Goal: Task Accomplishment & Management: Manage account settings

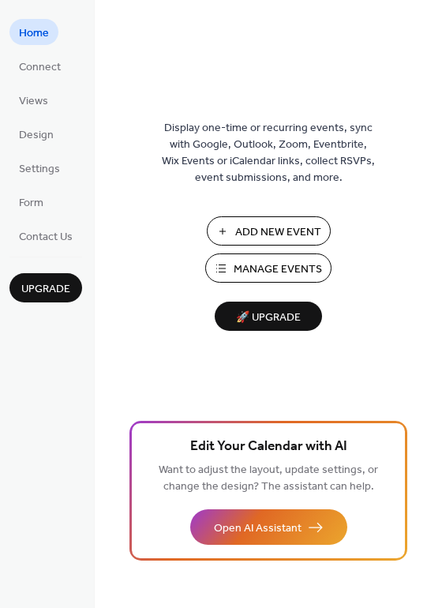
click at [264, 277] on span "Manage Events" at bounding box center [278, 269] width 88 height 17
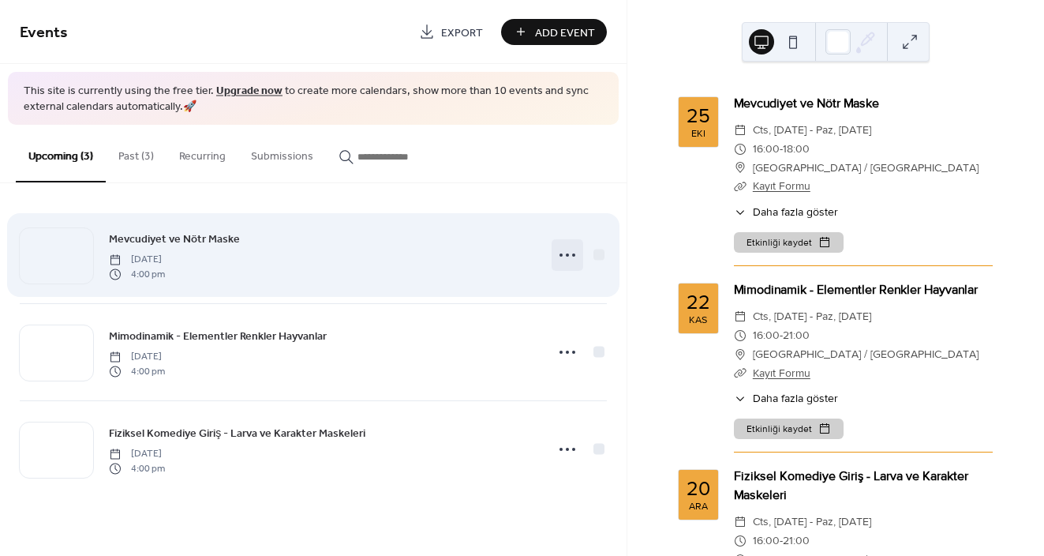
click at [567, 254] on circle at bounding box center [567, 254] width 3 height 3
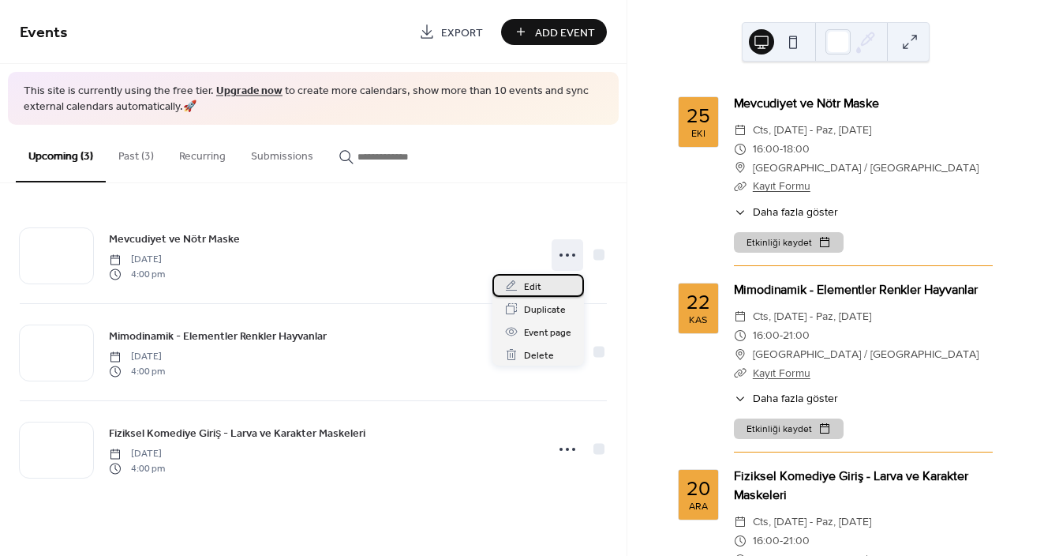
click at [533, 288] on span "Edit" at bounding box center [532, 287] width 17 height 17
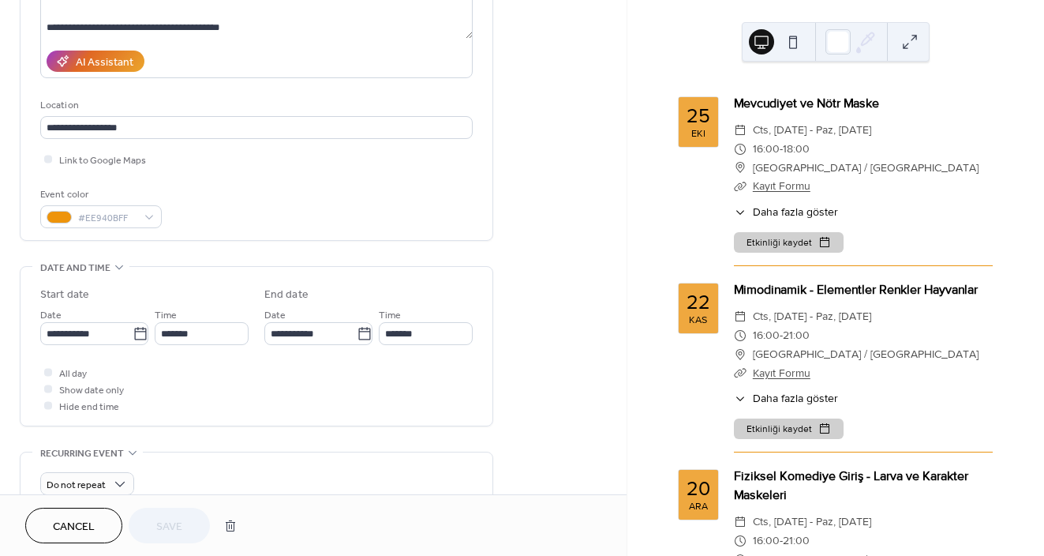
scroll to position [260, 0]
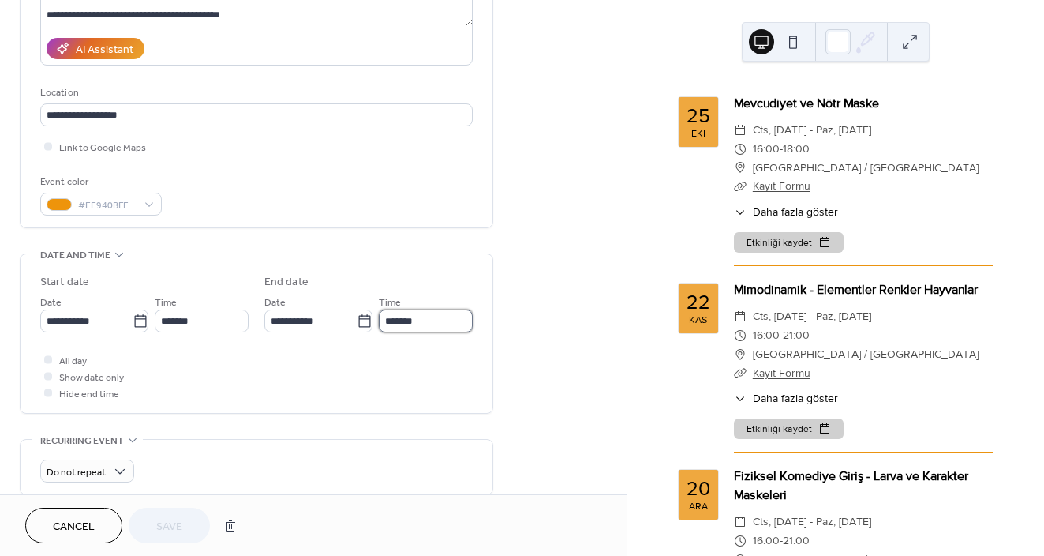
click at [410, 310] on input "*******" at bounding box center [426, 320] width 94 height 23
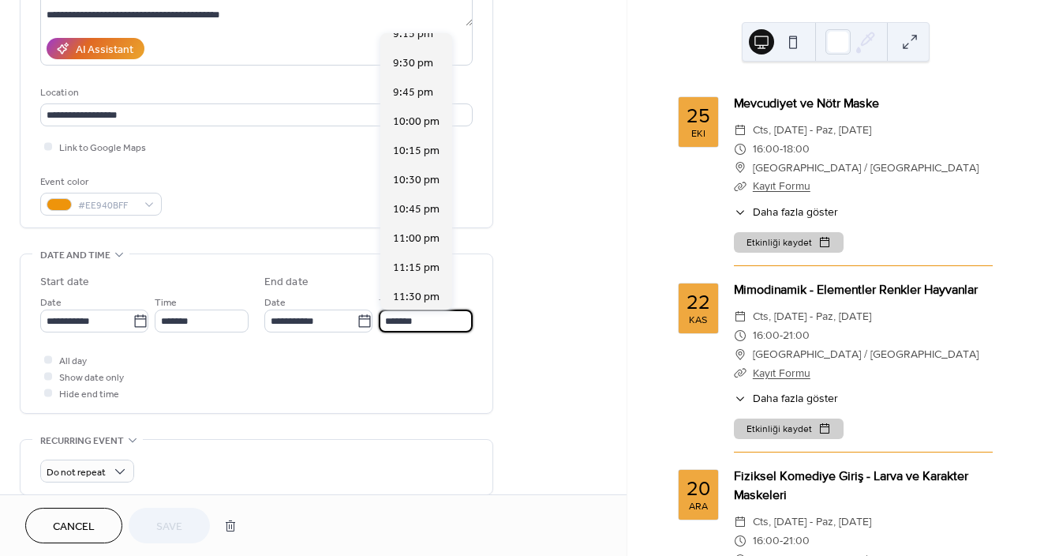
scroll to position [2527, 0]
click at [421, 212] on span "11:00 pm" at bounding box center [416, 208] width 47 height 17
type input "********"
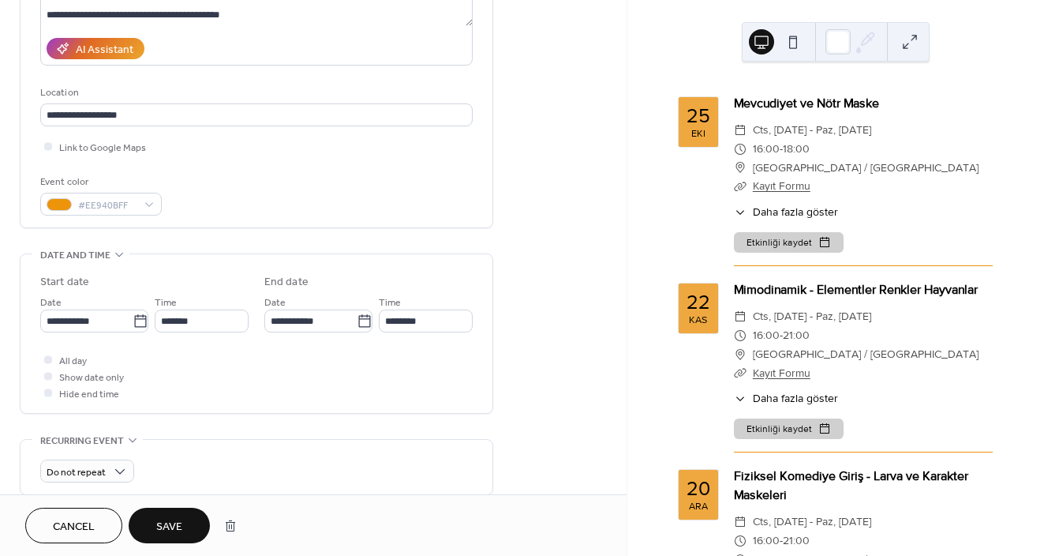
click at [179, 530] on span "Save" at bounding box center [169, 527] width 26 height 17
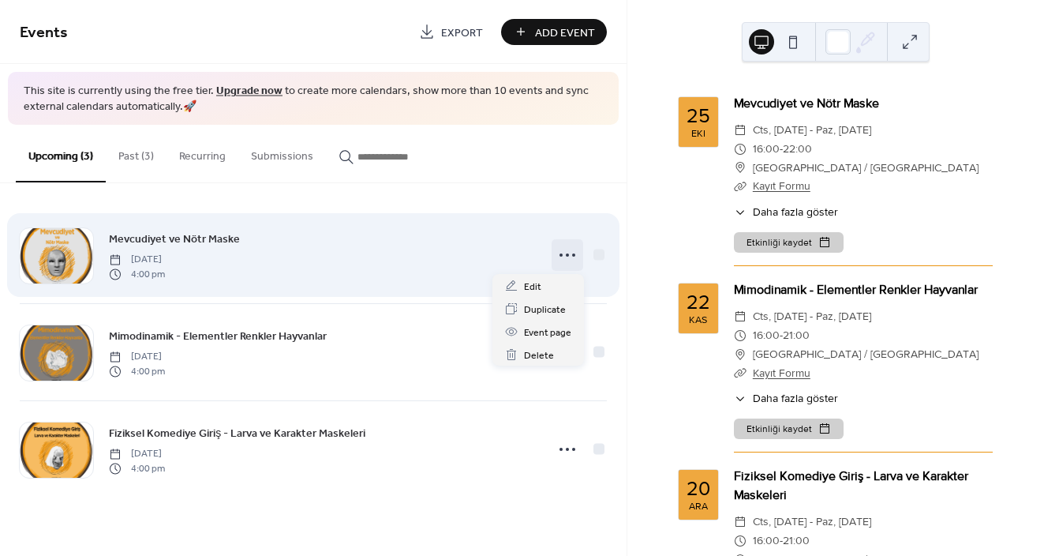
click at [571, 249] on icon at bounding box center [567, 254] width 25 height 25
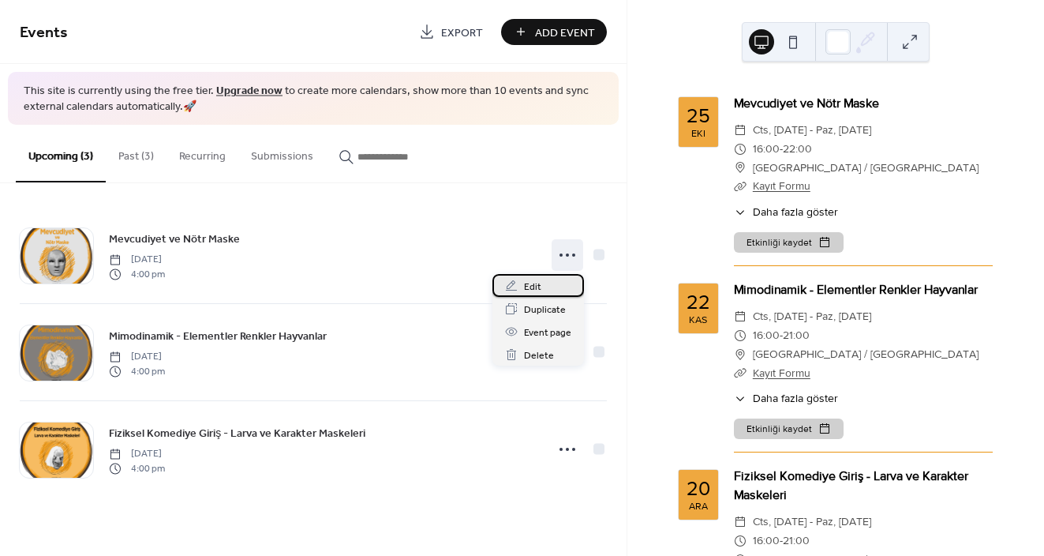
click at [541, 285] on div "Edit" at bounding box center [539, 285] width 92 height 23
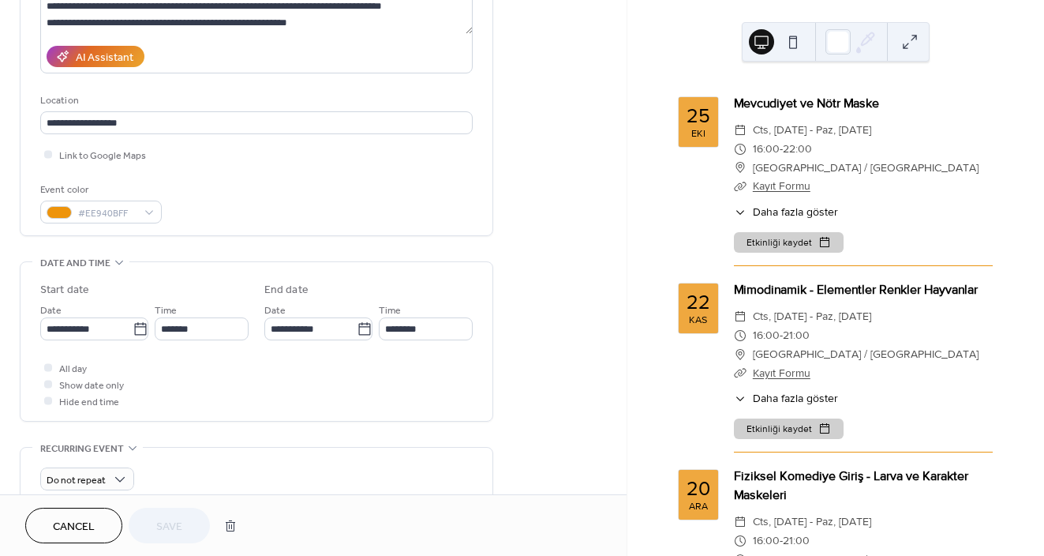
scroll to position [255, 0]
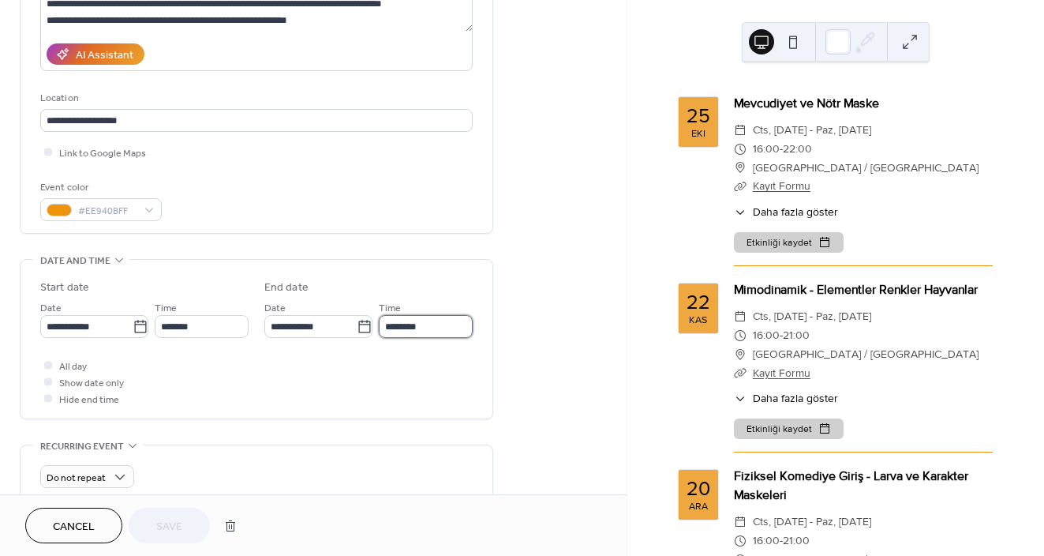
click at [397, 324] on input "********" at bounding box center [426, 326] width 94 height 23
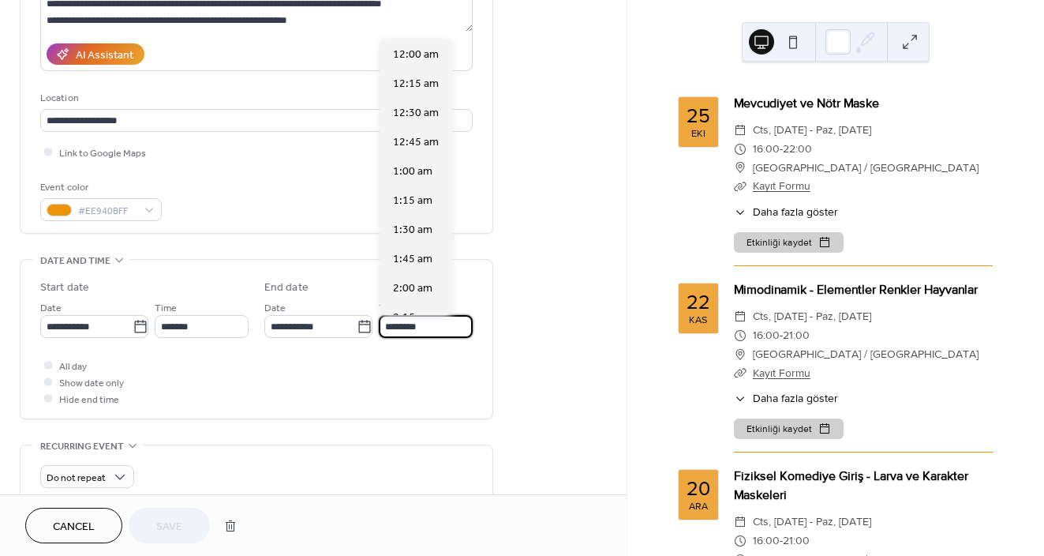
scroll to position [2527, 0]
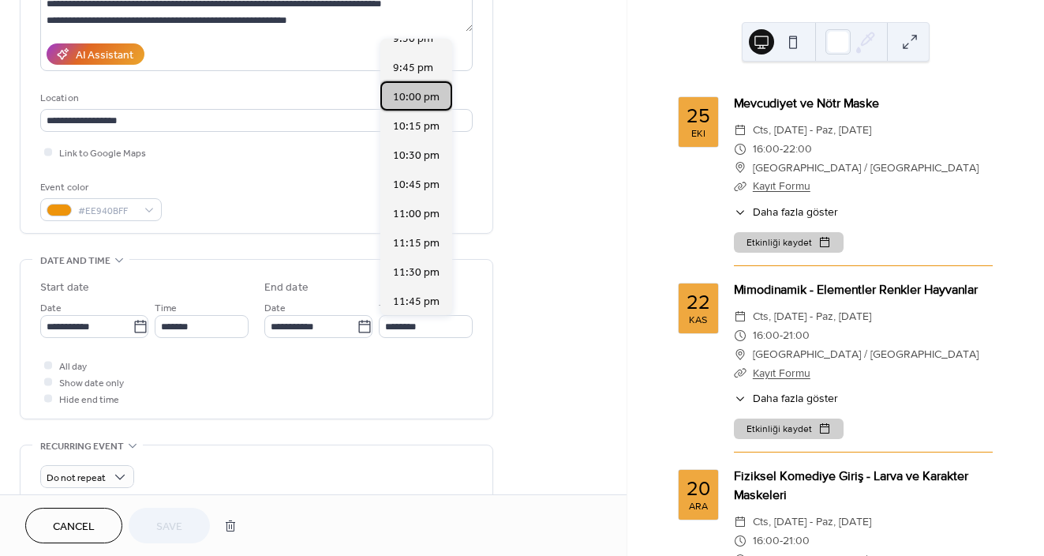
click at [430, 103] on span "10:00 pm" at bounding box center [416, 97] width 47 height 17
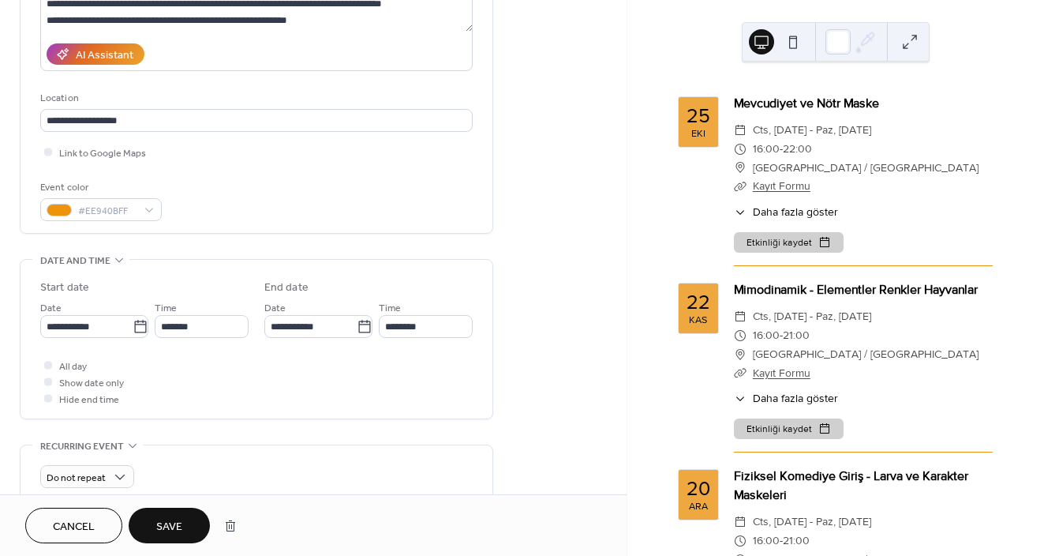
click at [173, 524] on span "Save" at bounding box center [169, 527] width 26 height 17
